Goal: Book appointment/travel/reservation

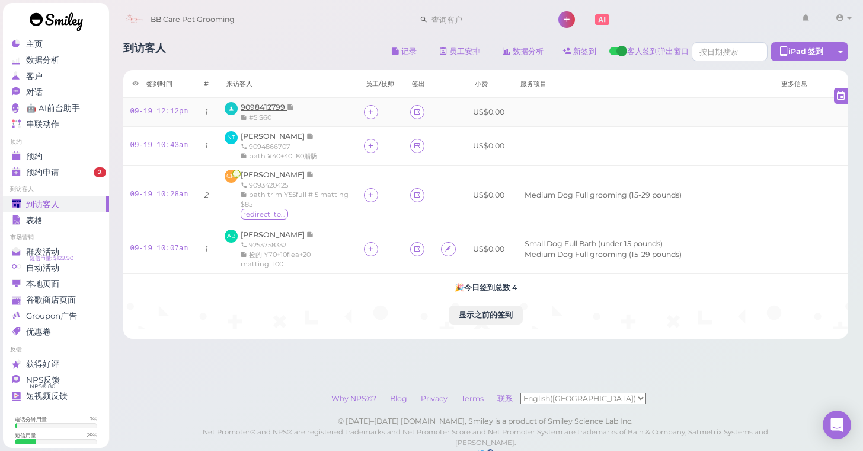
click at [255, 106] on span "9098412799" at bounding box center [264, 107] width 46 height 9
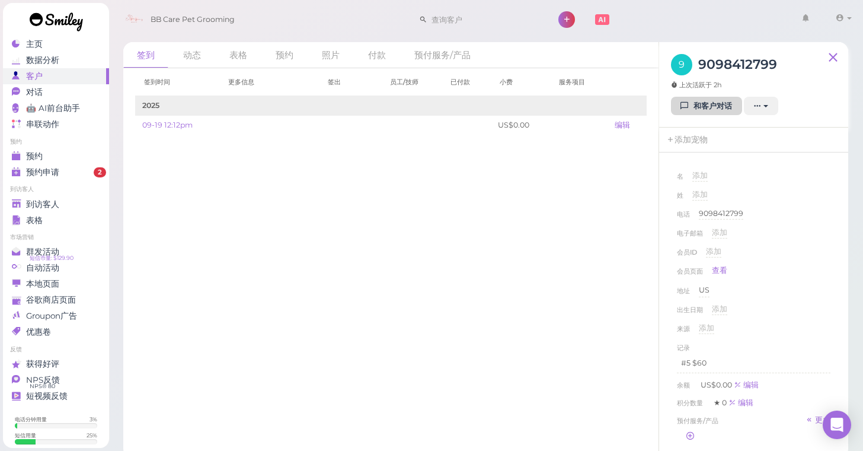
click at [716, 108] on link "和客户对话" at bounding box center [706, 106] width 71 height 19
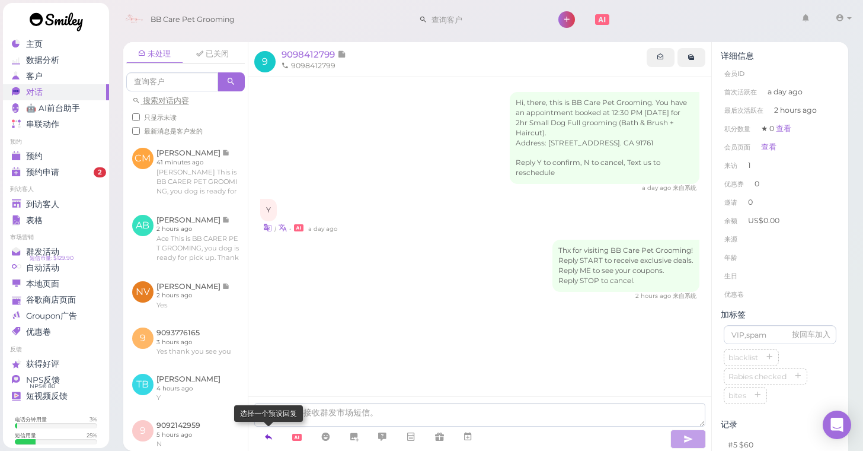
click at [264, 437] on icon at bounding box center [268, 436] width 9 height 12
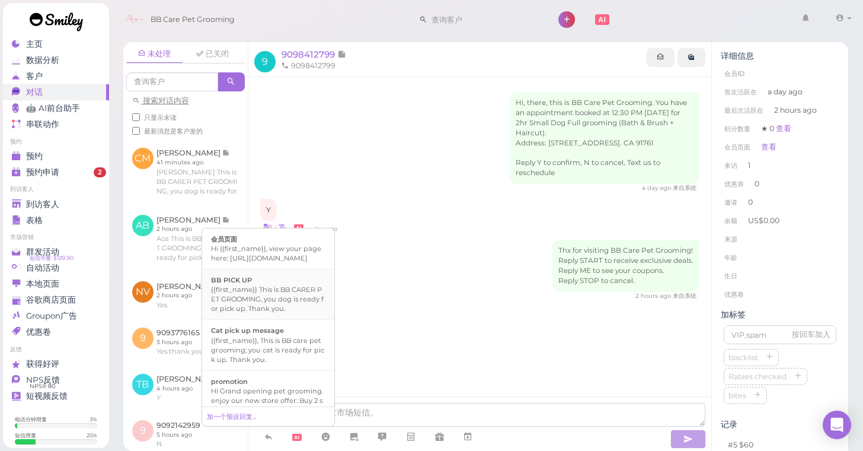
click at [264, 297] on div "{{first_name}} This is BB CARER PET GROOMING, you dog is ready for pick up. Tha…" at bounding box center [268, 299] width 114 height 28
type textarea "{{first_name}} This is BB CARER PET GROOMING, you dog is ready for pick up. Tha…"
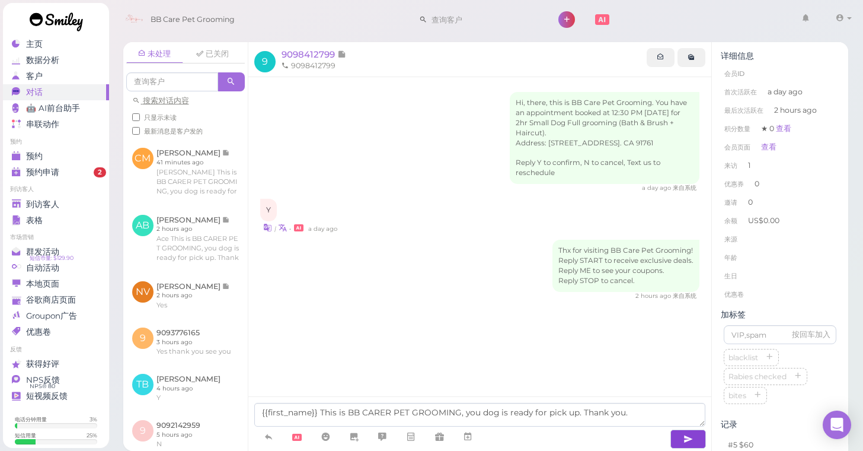
click at [684, 440] on icon "button" at bounding box center [688, 439] width 9 height 12
click at [684, 435] on icon "button" at bounding box center [688, 439] width 9 height 12
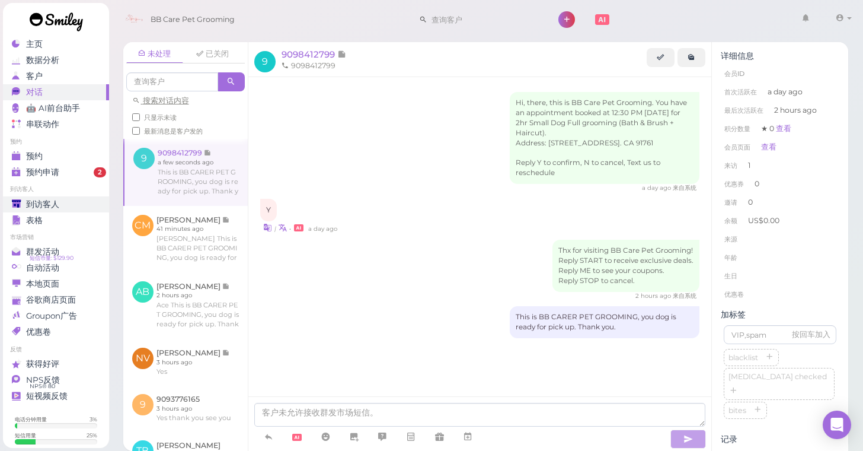
click at [38, 206] on span "到访客人" at bounding box center [42, 204] width 33 height 10
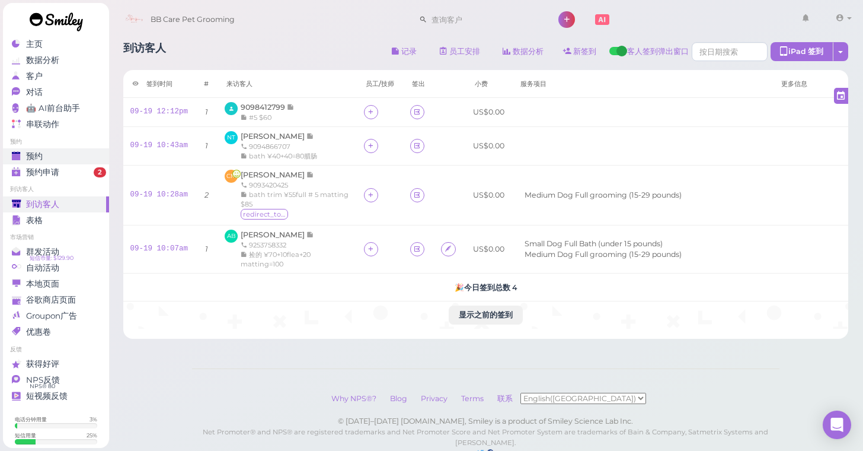
click at [47, 154] on div "预约" at bounding box center [54, 156] width 85 height 10
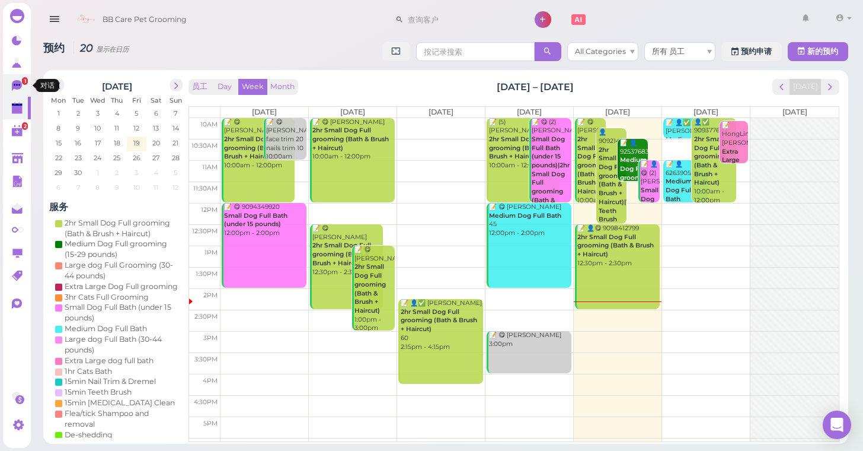
click at [24, 83] on span "1" at bounding box center [25, 81] width 6 height 8
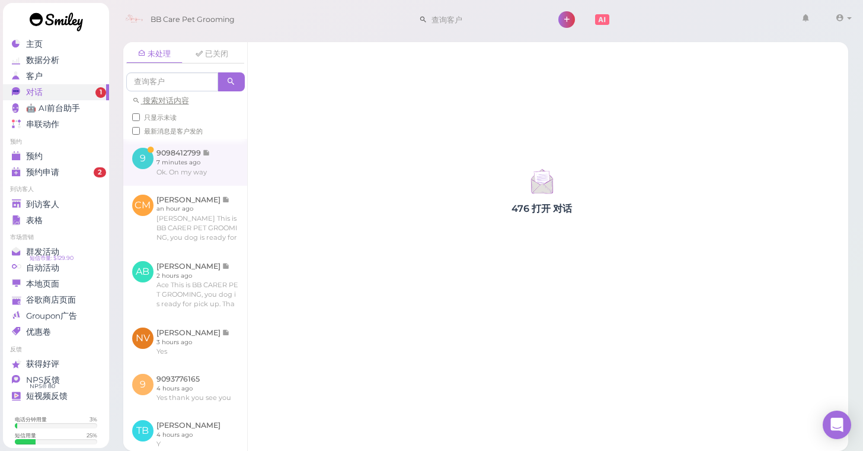
click at [164, 162] on link at bounding box center [185, 162] width 124 height 46
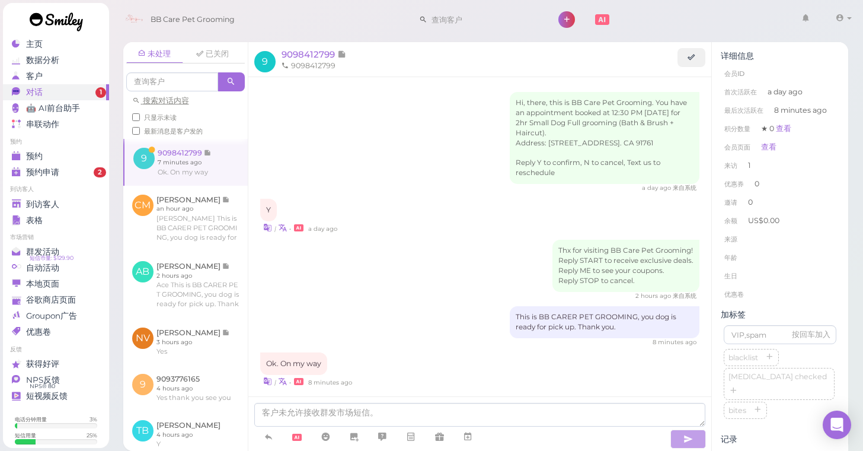
scroll to position [26, 0]
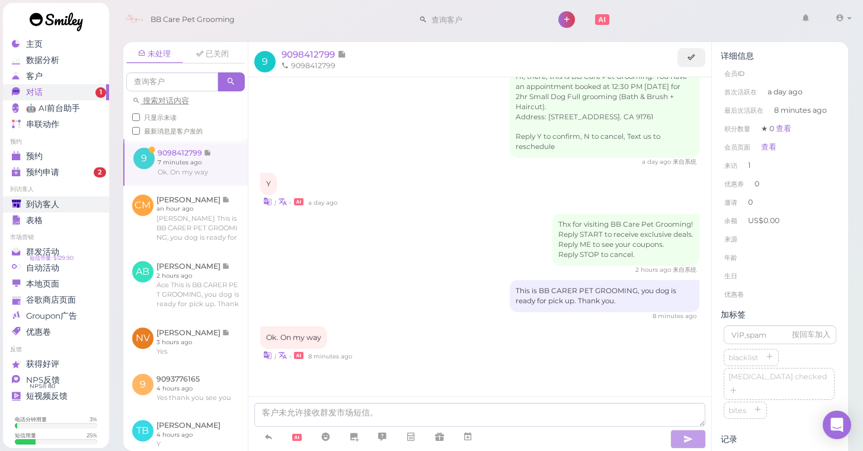
click at [46, 198] on link "到访客人" at bounding box center [56, 204] width 106 height 16
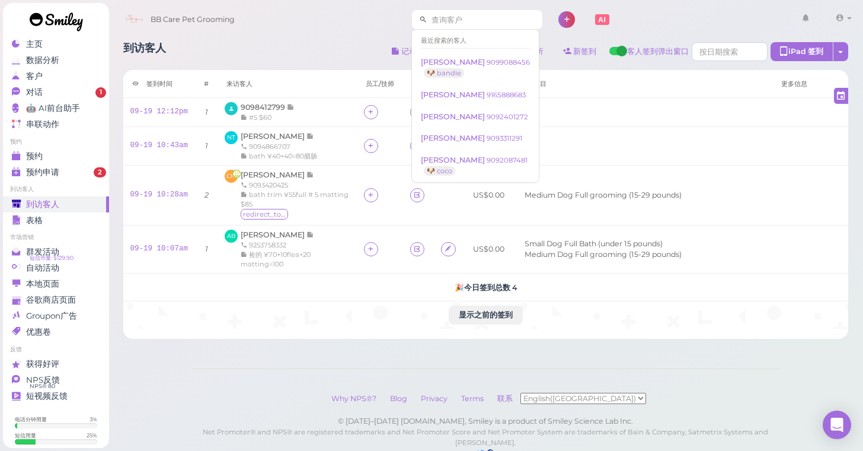
click at [449, 20] on input at bounding box center [484, 19] width 115 height 19
type input "6"
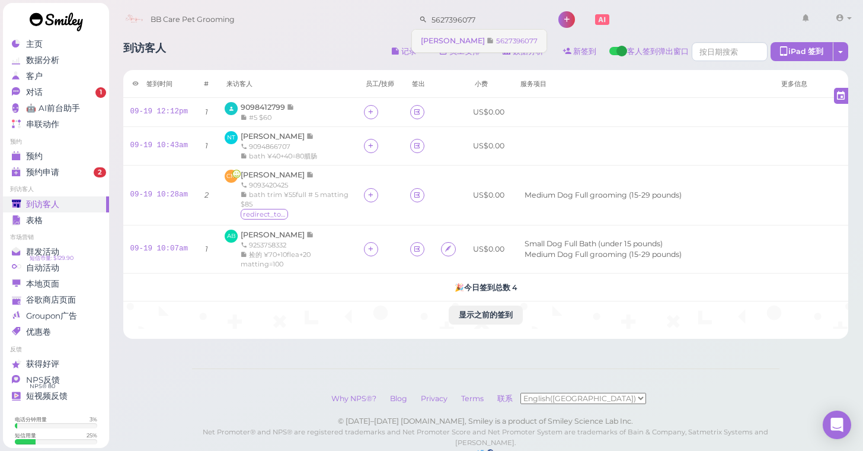
type input "5627396077"
click at [454, 38] on span "[PERSON_NAME]" at bounding box center [454, 40] width 66 height 9
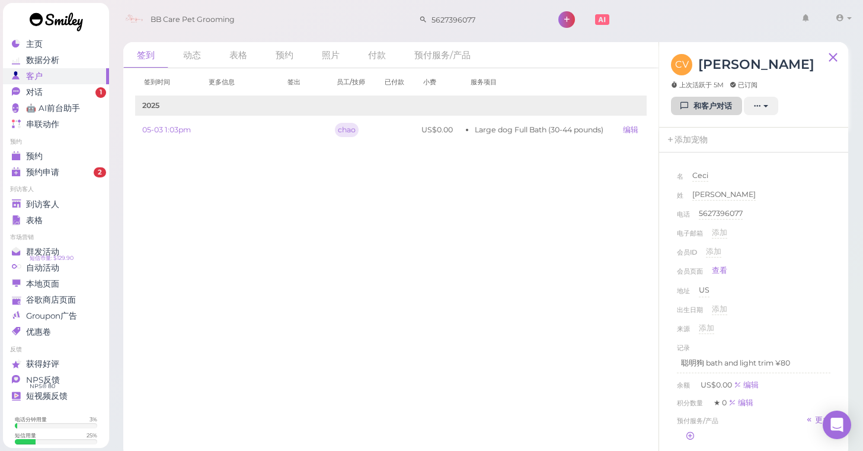
click at [692, 107] on link "和客户对话" at bounding box center [706, 106] width 71 height 19
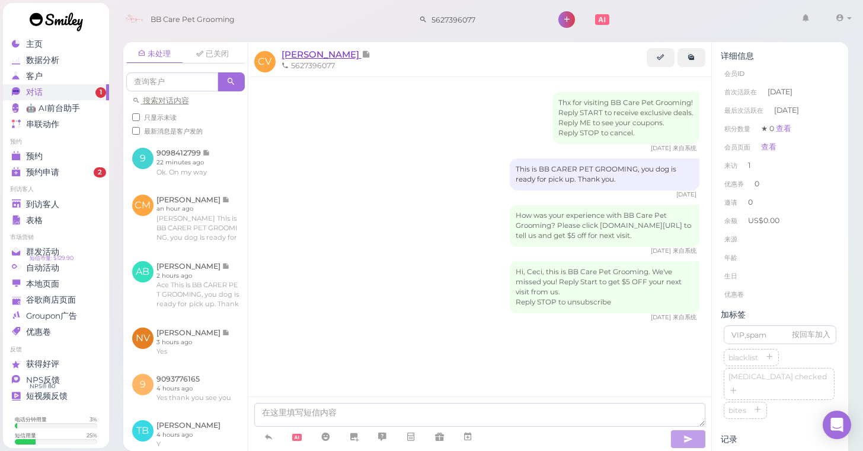
click at [314, 58] on span "[PERSON_NAME]" at bounding box center [322, 54] width 80 height 11
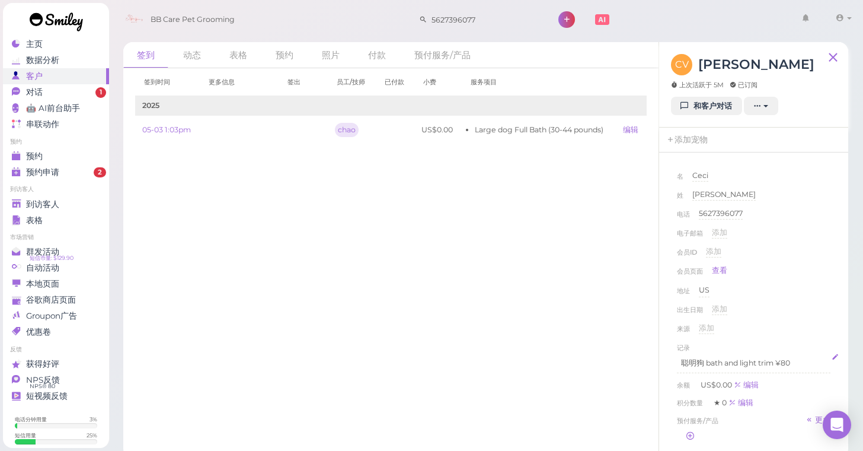
click at [796, 360] on p "聪明狗 bath and light trim ¥80" at bounding box center [753, 363] width 145 height 11
click at [800, 308] on div "出生日期 添加" at bounding box center [754, 313] width 154 height 19
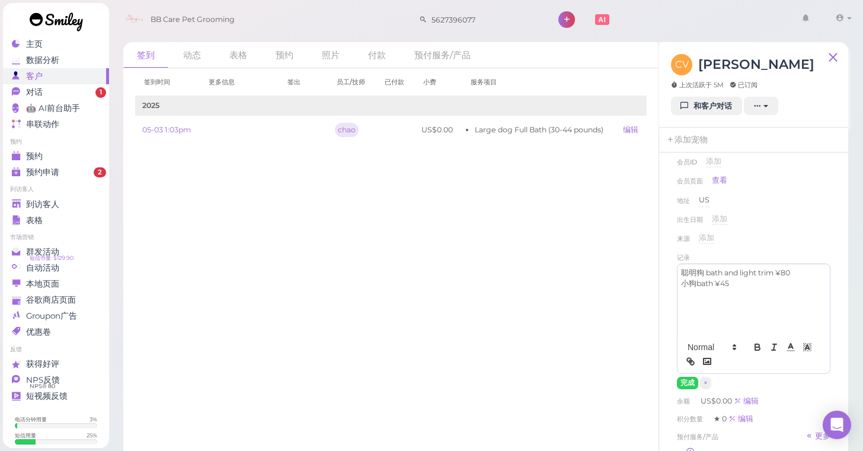
scroll to position [93, 0]
click at [685, 378] on button "完成" at bounding box center [687, 380] width 21 height 12
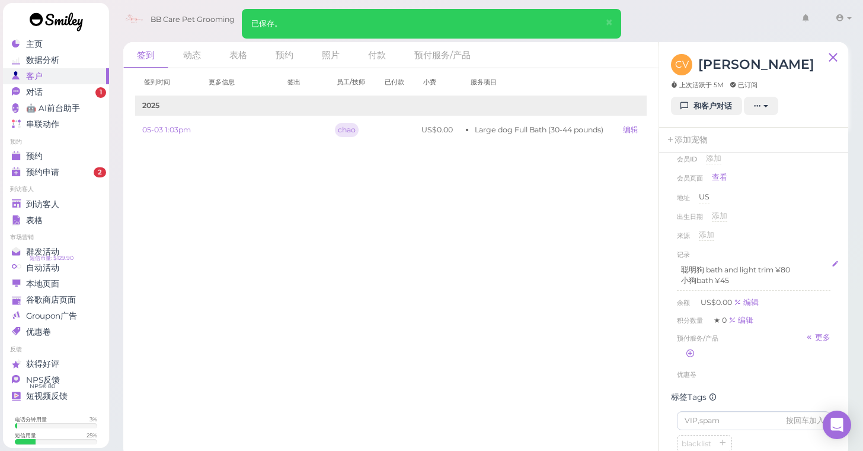
scroll to position [0, 0]
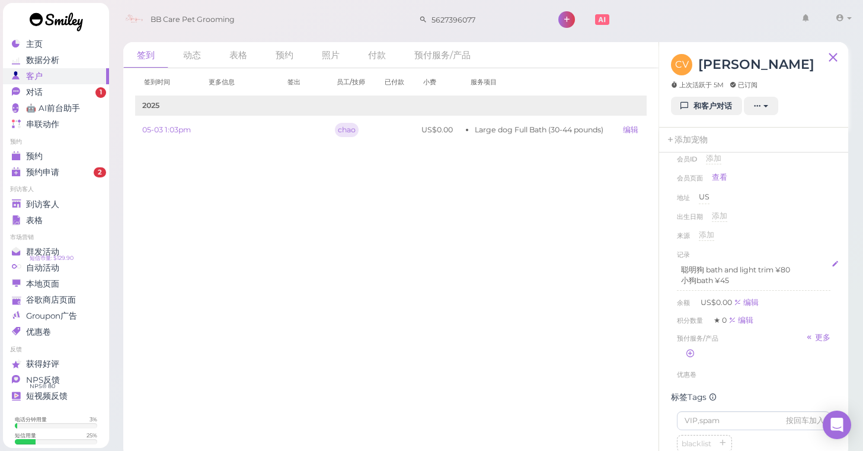
click at [797, 234] on div "来源 添加" at bounding box center [754, 238] width 154 height 19
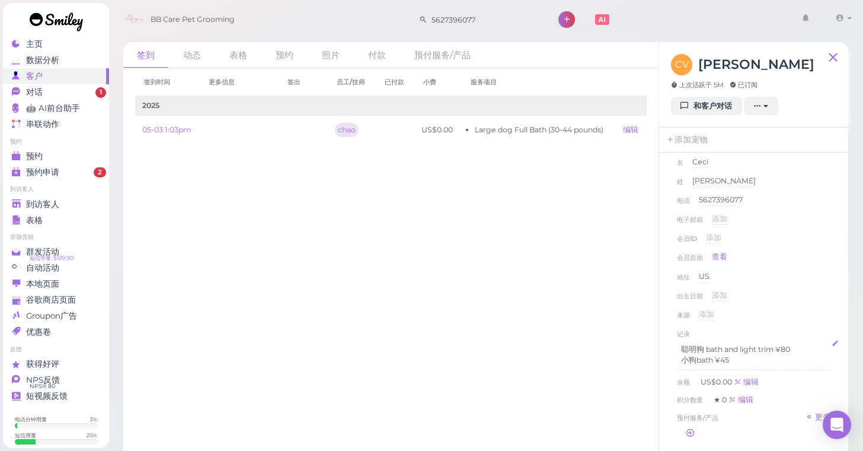
scroll to position [11, 0]
click at [24, 155] on div "预约" at bounding box center [54, 156] width 85 height 10
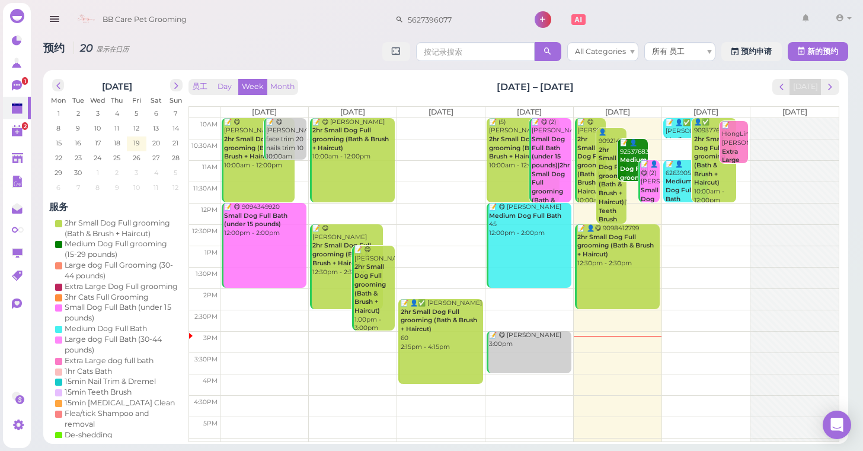
click at [595, 354] on td at bounding box center [530, 362] width 618 height 21
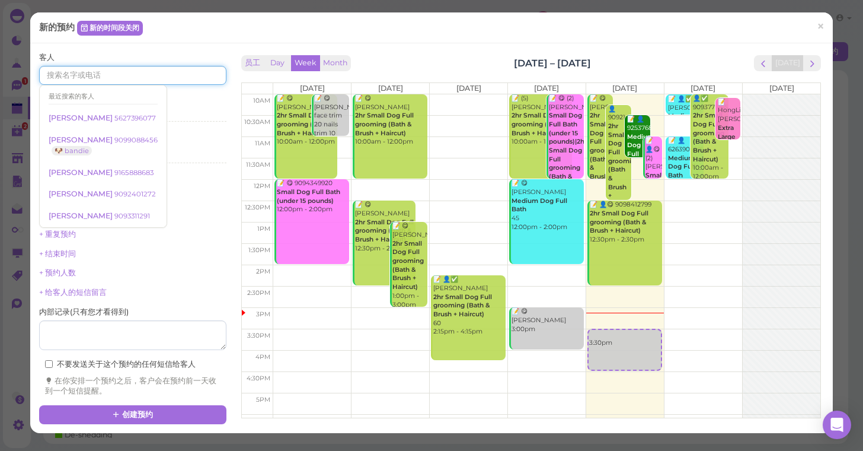
click at [60, 77] on input at bounding box center [132, 75] width 187 height 19
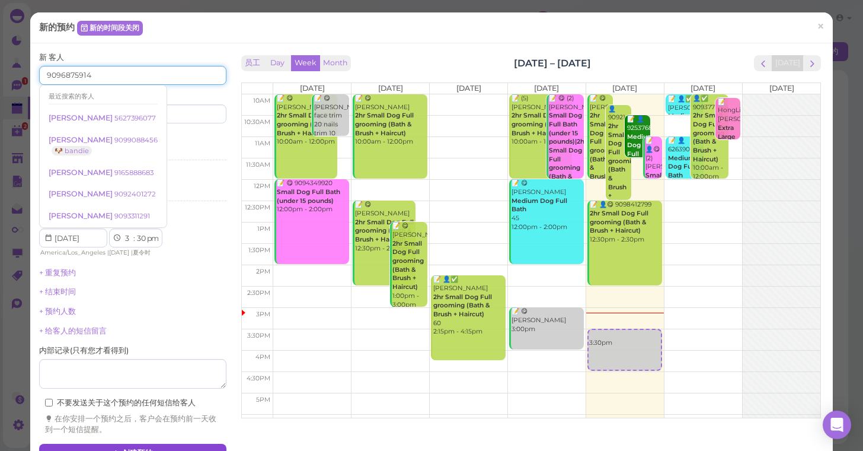
type input "9096875914"
click at [157, 443] on button "创建预约" at bounding box center [132, 452] width 187 height 19
